Goal: Communication & Community: Answer question/provide support

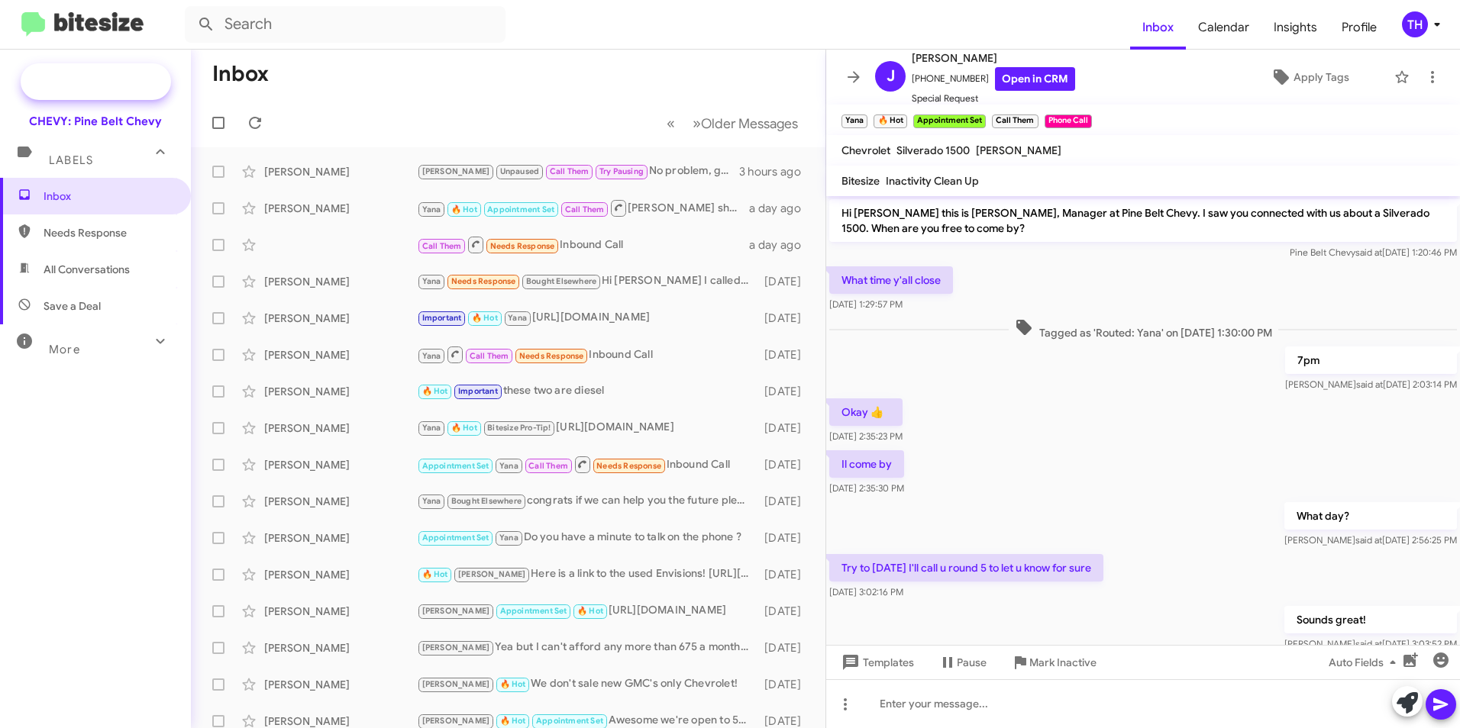
scroll to position [1096, 0]
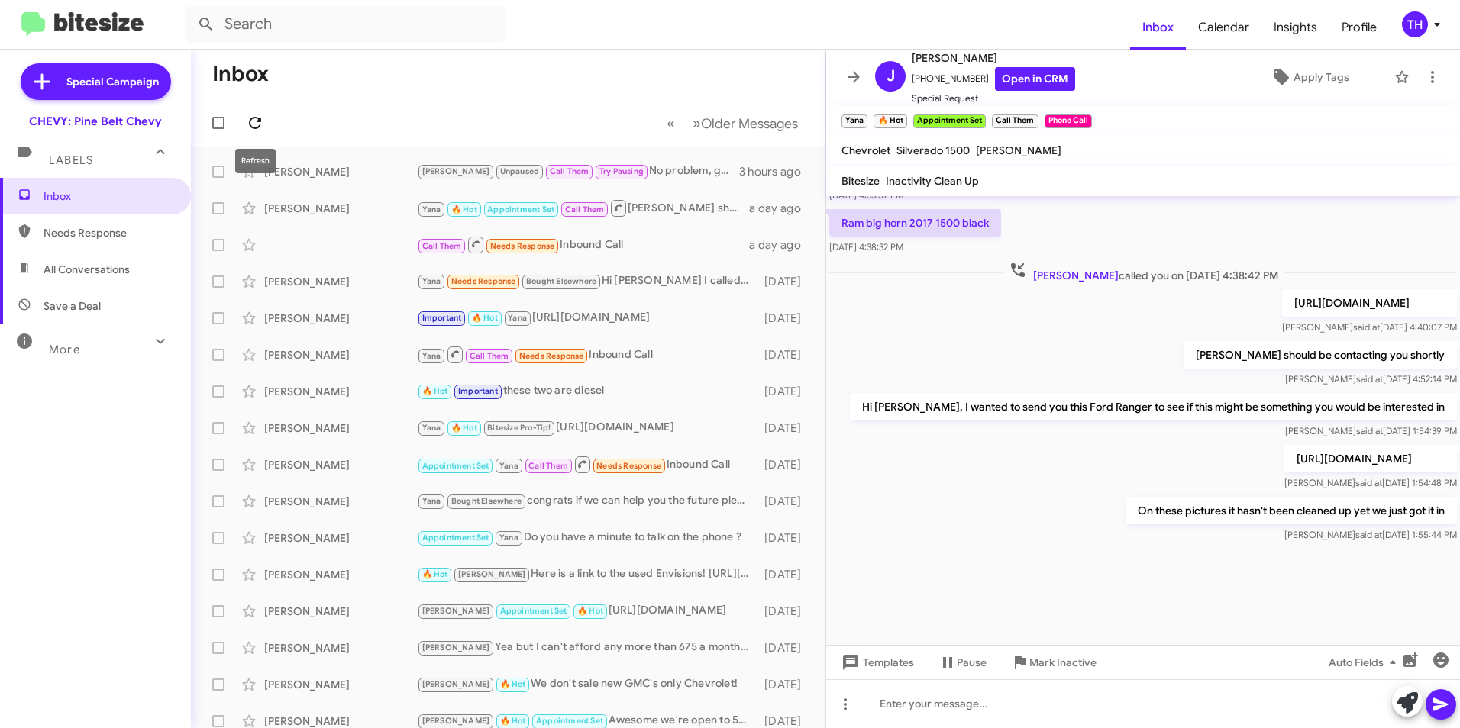
click at [248, 114] on icon at bounding box center [255, 123] width 18 height 18
click at [332, 173] on div "[PERSON_NAME]" at bounding box center [340, 171] width 153 height 15
click at [360, 170] on div "[PERSON_NAME]" at bounding box center [340, 171] width 153 height 15
click at [375, 173] on div "[PERSON_NAME]" at bounding box center [340, 171] width 153 height 15
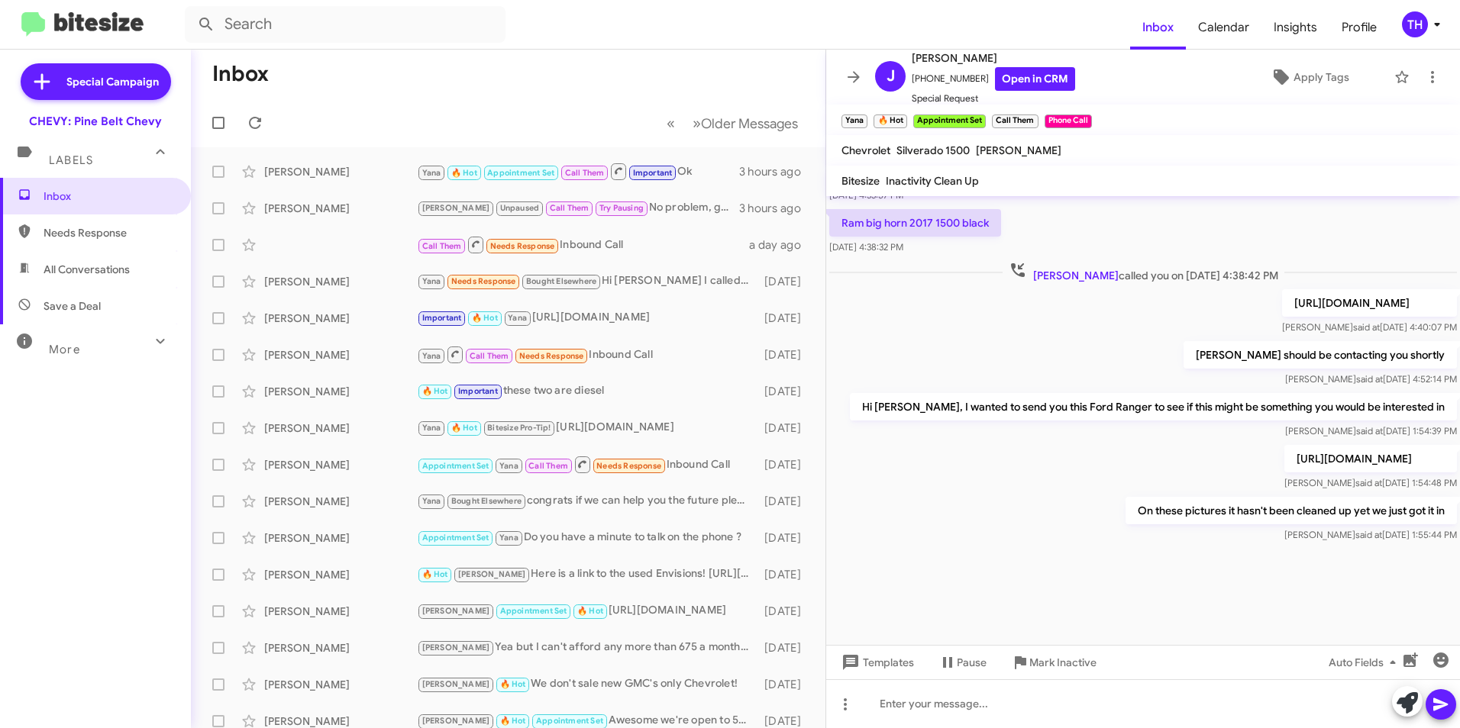
scroll to position [1096, 0]
click at [327, 209] on div "[PERSON_NAME]" at bounding box center [340, 208] width 153 height 15
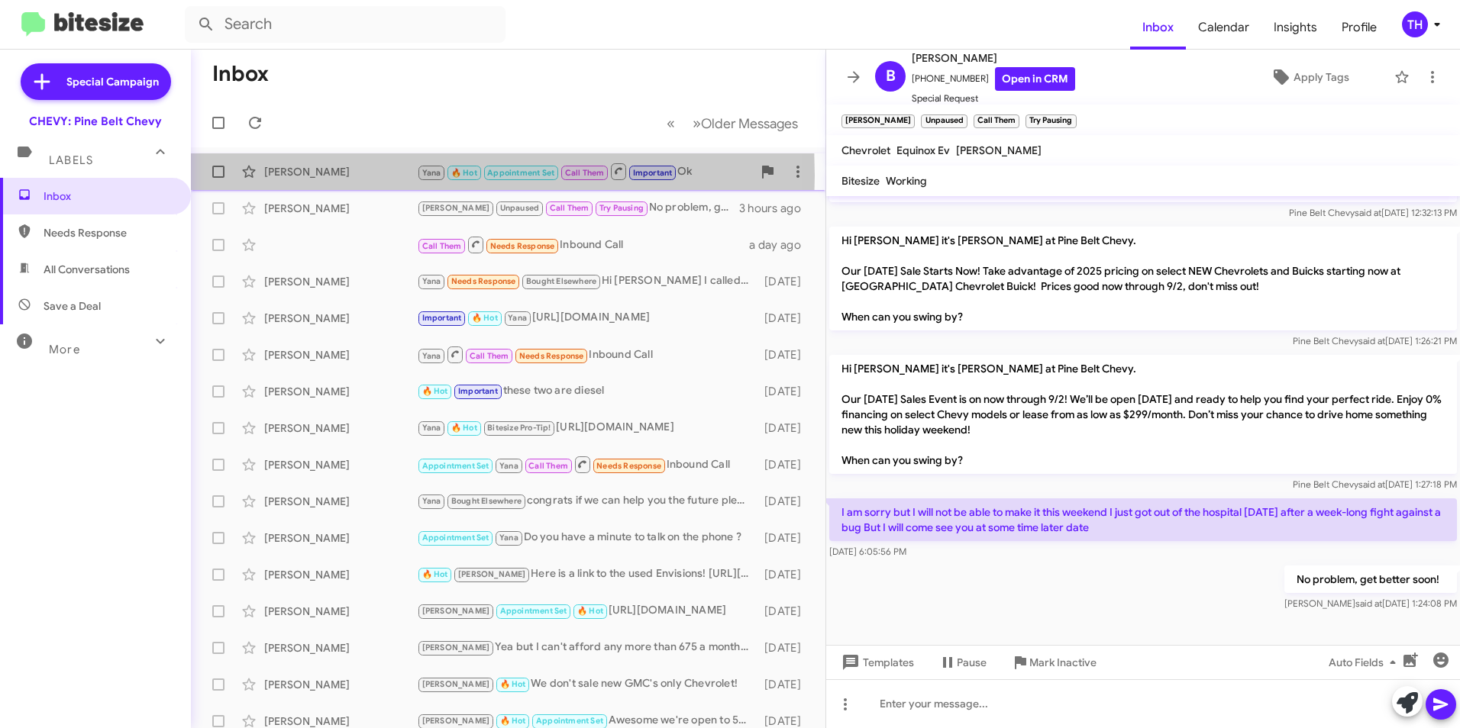
click at [323, 176] on div "[PERSON_NAME]" at bounding box center [340, 171] width 153 height 15
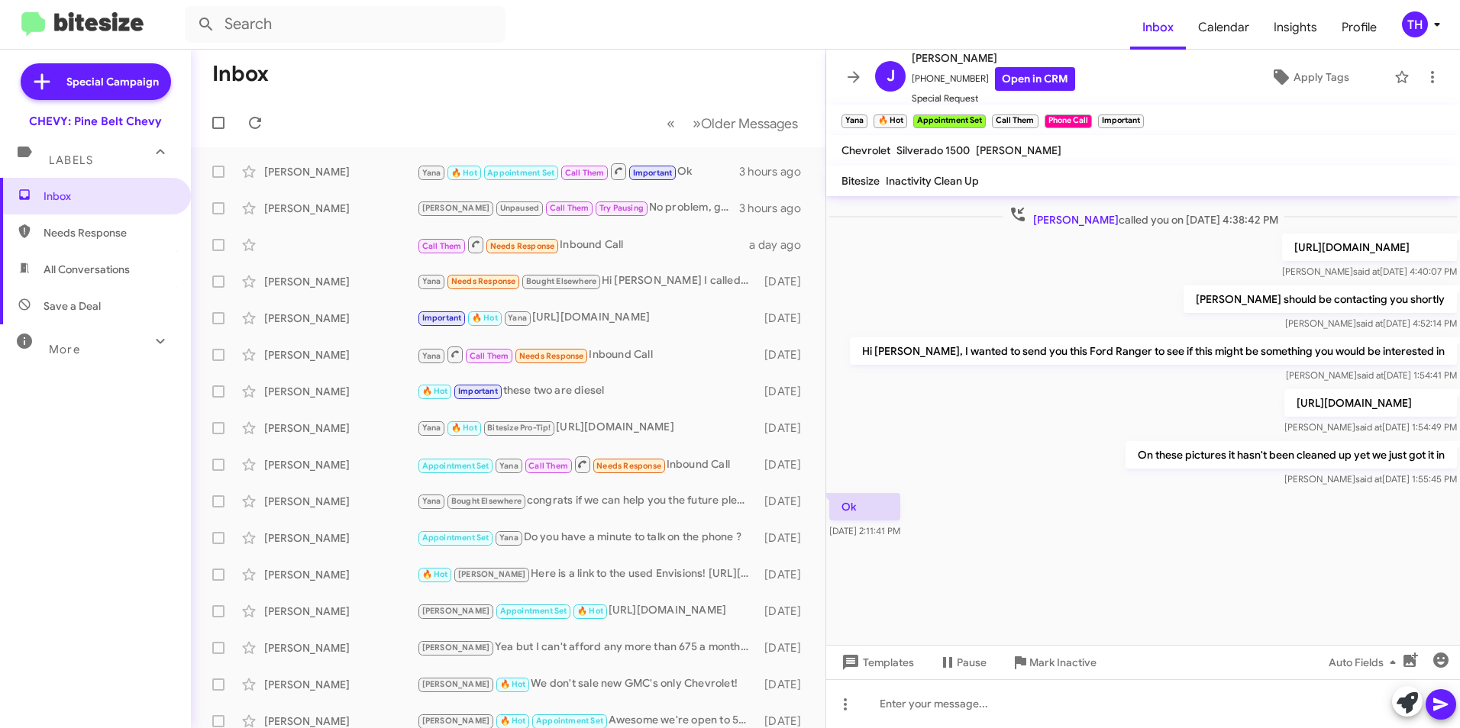
scroll to position [1151, 0]
click at [927, 715] on div at bounding box center [1143, 704] width 634 height 49
